Goal: Information Seeking & Learning: Learn about a topic

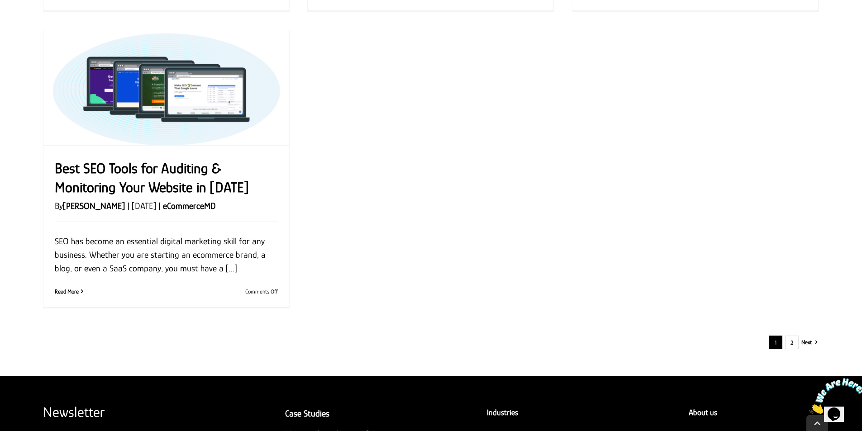
scroll to position [1040, 0]
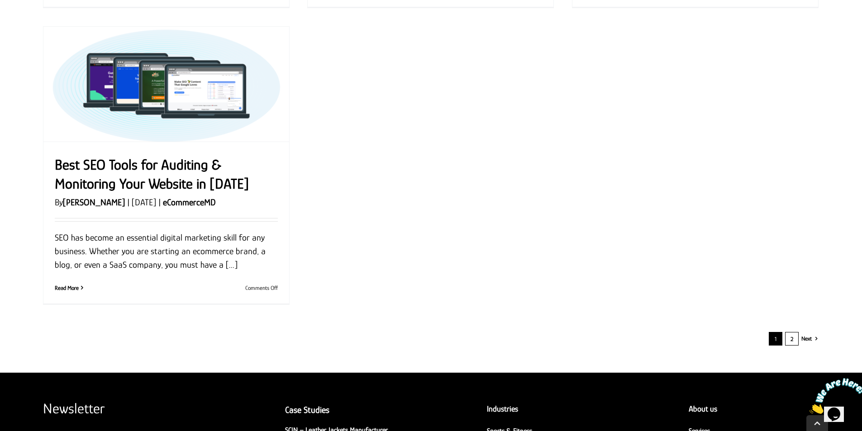
click at [789, 342] on link "2" at bounding box center [792, 339] width 14 height 14
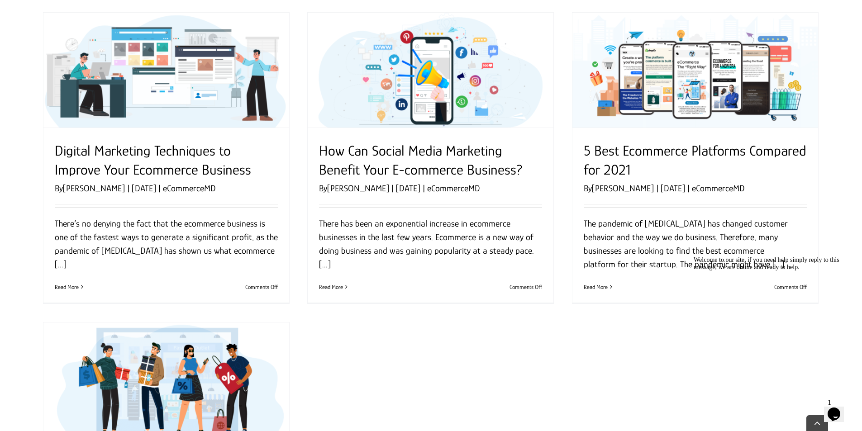
scroll to position [724, 0]
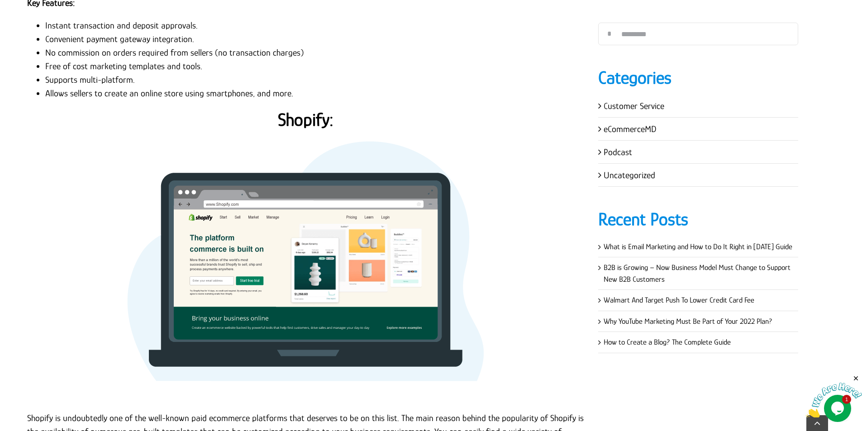
scroll to position [1355, 0]
